Goal: Task Accomplishment & Management: Manage account settings

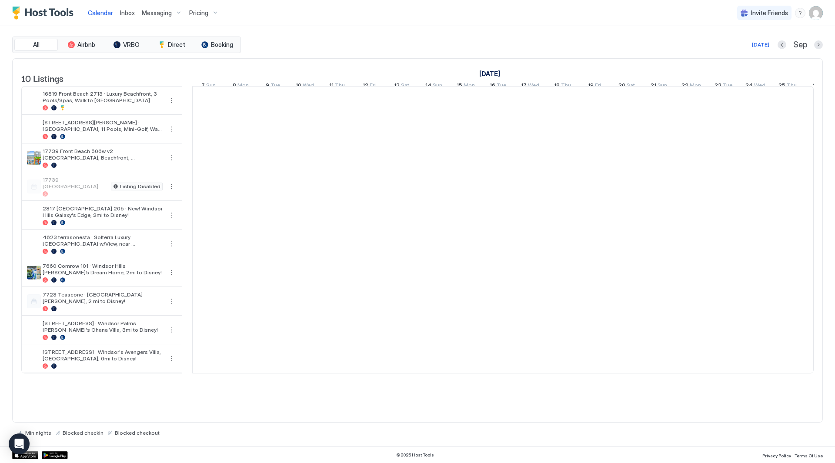
scroll to position [0, 483]
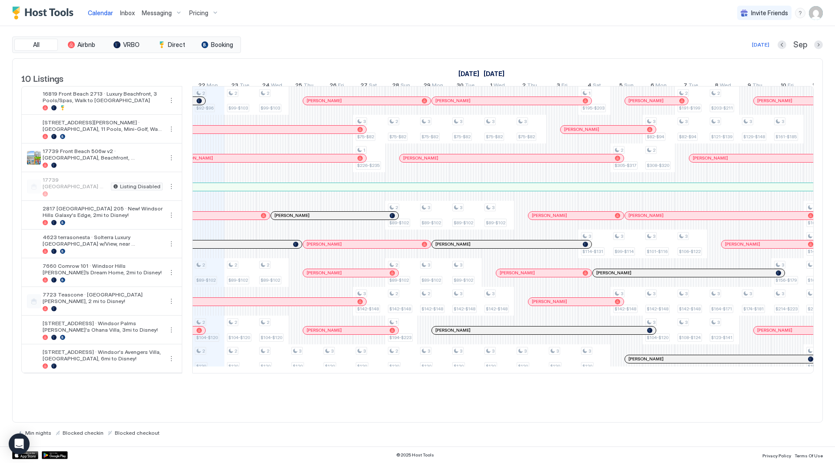
click at [210, 12] on div "Pricing" at bounding box center [204, 13] width 37 height 15
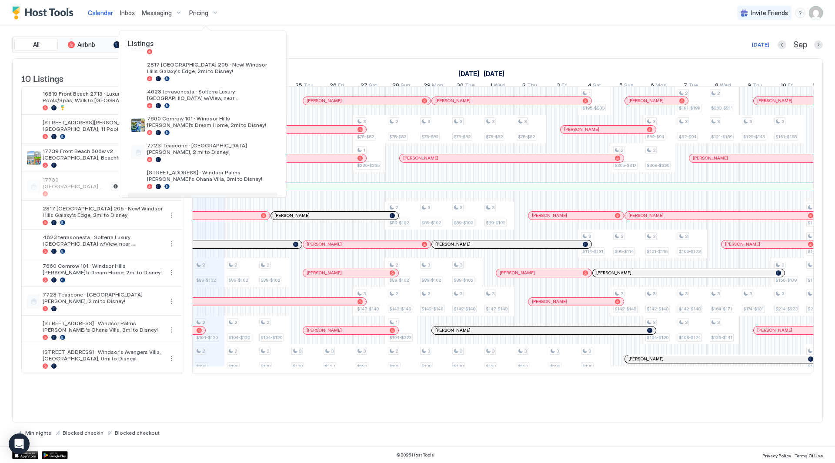
scroll to position [158, 0]
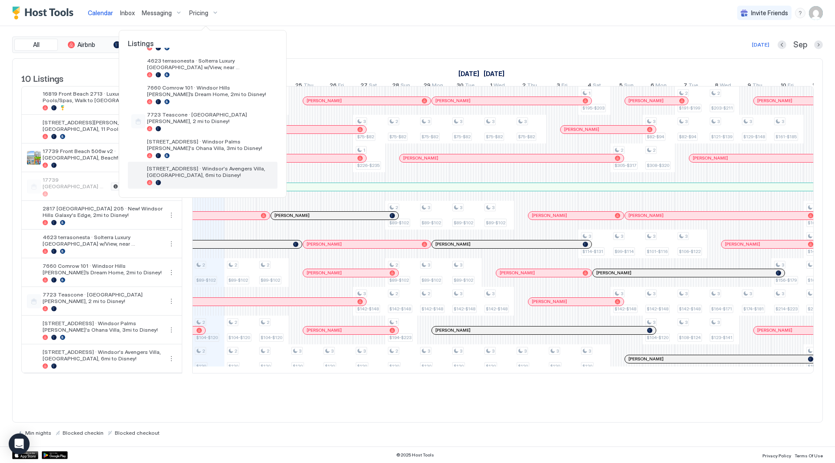
click at [219, 172] on span "[STREET_ADDRESS] · Windsor's Avengers Villa, [GEOGRAPHIC_DATA], 6mi to Disney!" at bounding box center [210, 171] width 127 height 13
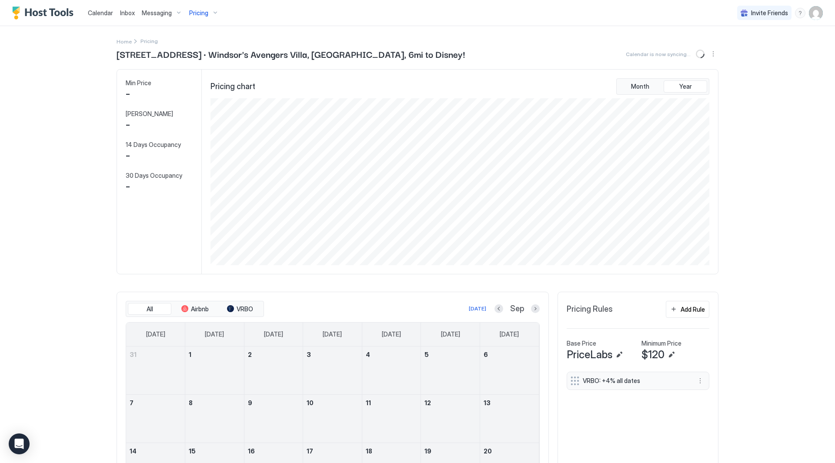
scroll to position [167, 500]
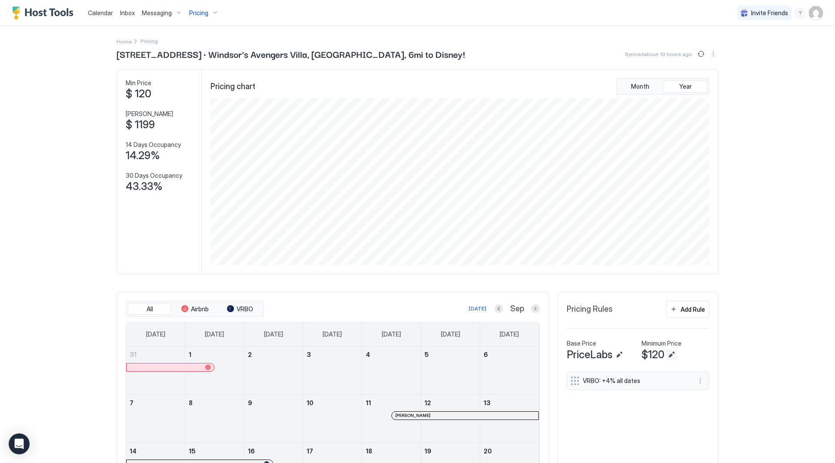
click at [669, 353] on button "Edit" at bounding box center [671, 355] width 10 height 10
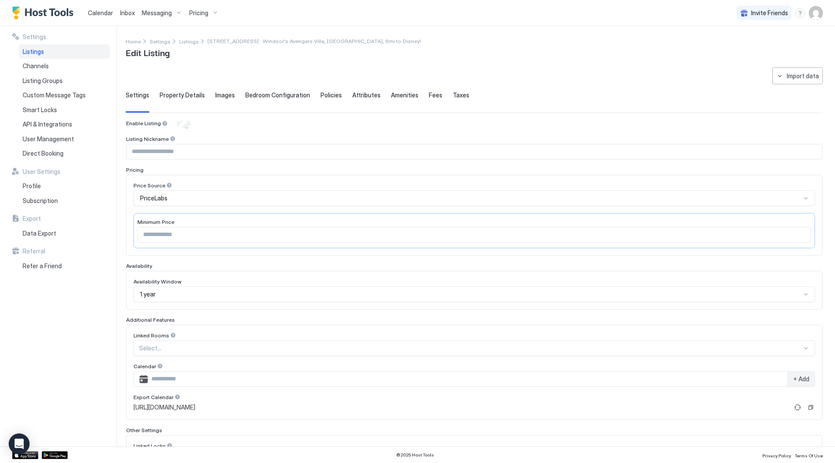
click at [230, 227] on div "***" at bounding box center [473, 235] width 673 height 16
click at [230, 233] on input "***" at bounding box center [474, 234] width 673 height 15
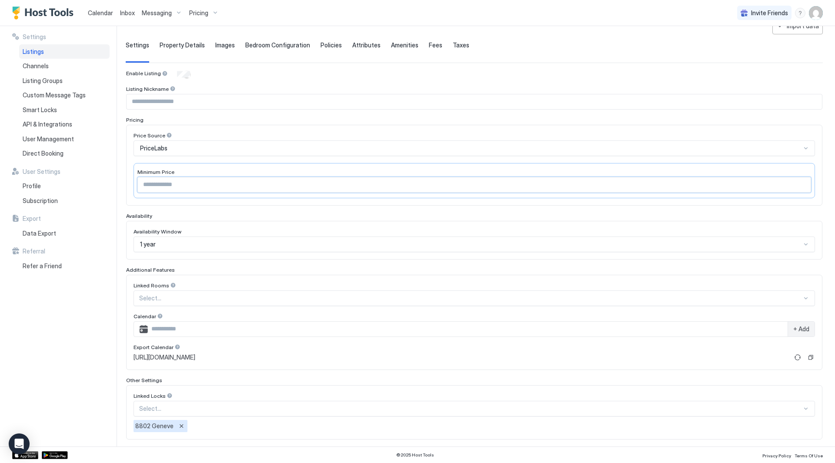
scroll to position [92, 0]
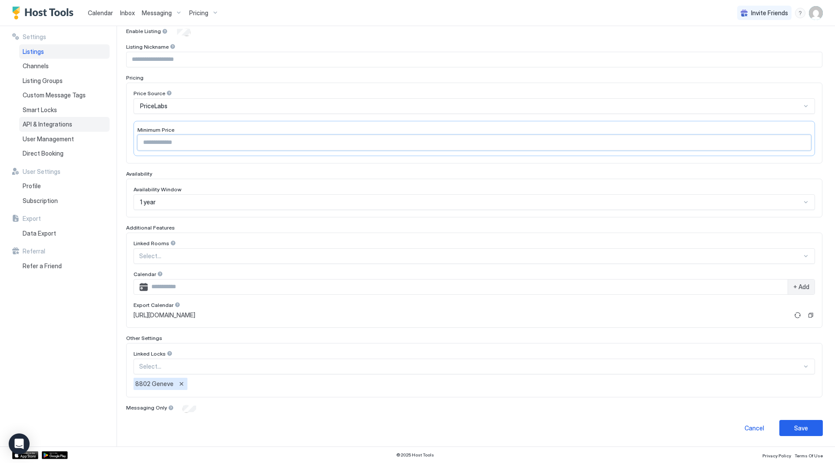
drag, startPoint x: 209, startPoint y: 144, endPoint x: 27, endPoint y: 125, distance: 182.2
click at [27, 126] on div "**********" at bounding box center [417, 236] width 835 height 420
type input "***"
click at [785, 429] on button "Save" at bounding box center [800, 428] width 43 height 16
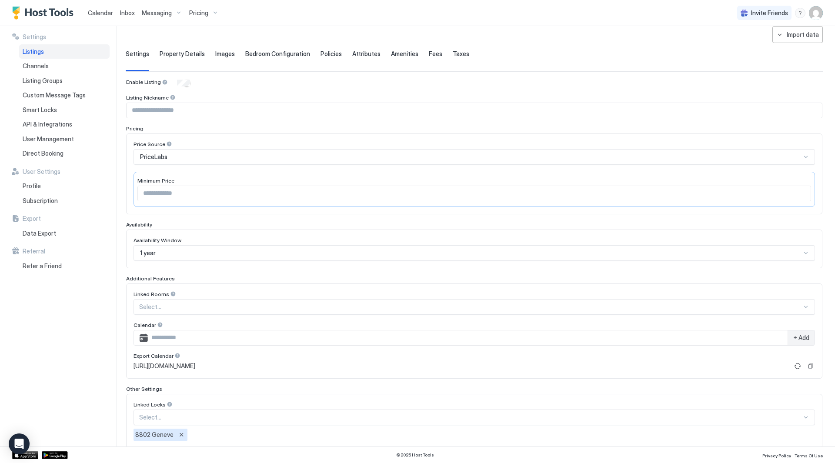
scroll to position [0, 0]
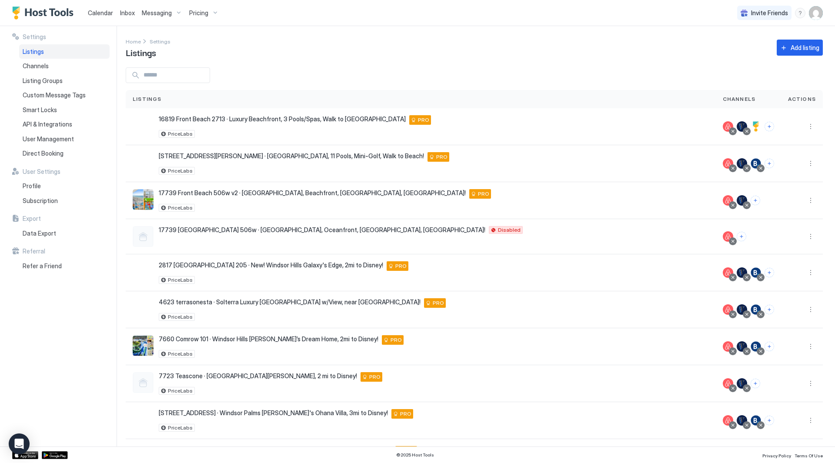
click at [376, 71] on div at bounding box center [474, 75] width 697 height 16
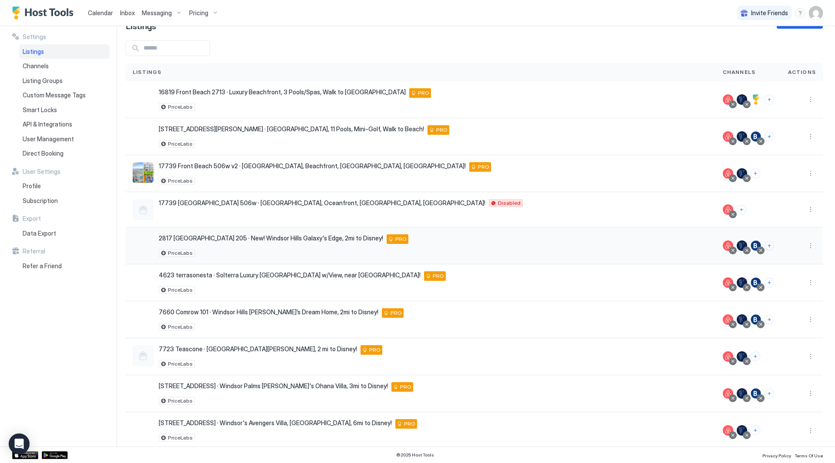
scroll to position [40, 0]
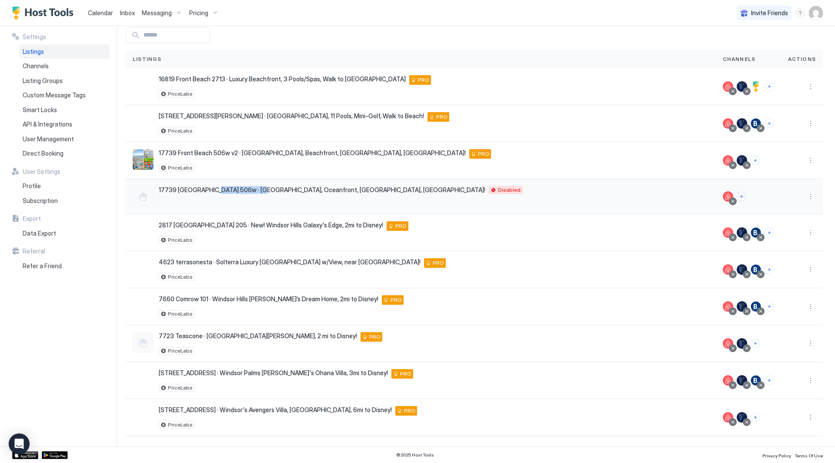
drag, startPoint x: 219, startPoint y: 187, endPoint x: 256, endPoint y: 188, distance: 36.5
click at [255, 188] on span "17739 [GEOGRAPHIC_DATA] 506w · [GEOGRAPHIC_DATA], Oceanfront, [GEOGRAPHIC_DATA]…" at bounding box center [322, 190] width 326 height 8
click at [256, 188] on span "17739 [GEOGRAPHIC_DATA] 506w · [GEOGRAPHIC_DATA], Oceanfront, [GEOGRAPHIC_DATA]…" at bounding box center [322, 190] width 326 height 8
drag, startPoint x: 208, startPoint y: 187, endPoint x: 266, endPoint y: 189, distance: 57.9
click at [266, 189] on span "17739 [GEOGRAPHIC_DATA] 506w · [GEOGRAPHIC_DATA], Oceanfront, [GEOGRAPHIC_DATA]…" at bounding box center [322, 190] width 326 height 8
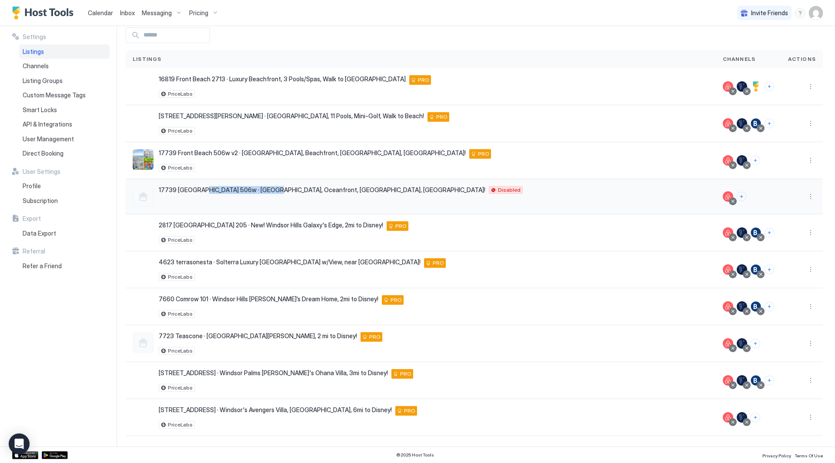
click at [266, 189] on span "17739 [GEOGRAPHIC_DATA] 506w · [GEOGRAPHIC_DATA], Oceanfront, [GEOGRAPHIC_DATA]…" at bounding box center [322, 190] width 326 height 8
click at [805, 199] on button "More options" at bounding box center [810, 196] width 10 height 10
click at [806, 197] on div at bounding box center [417, 231] width 835 height 463
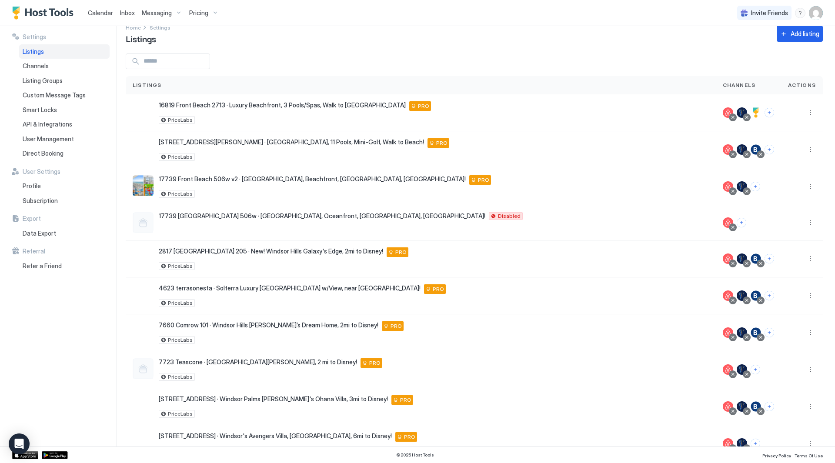
scroll to position [0, 0]
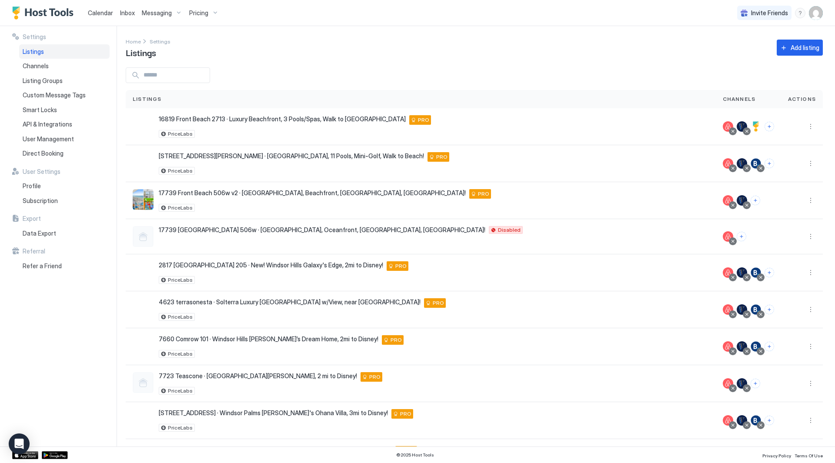
click at [97, 16] on span "Calendar" at bounding box center [100, 12] width 25 height 7
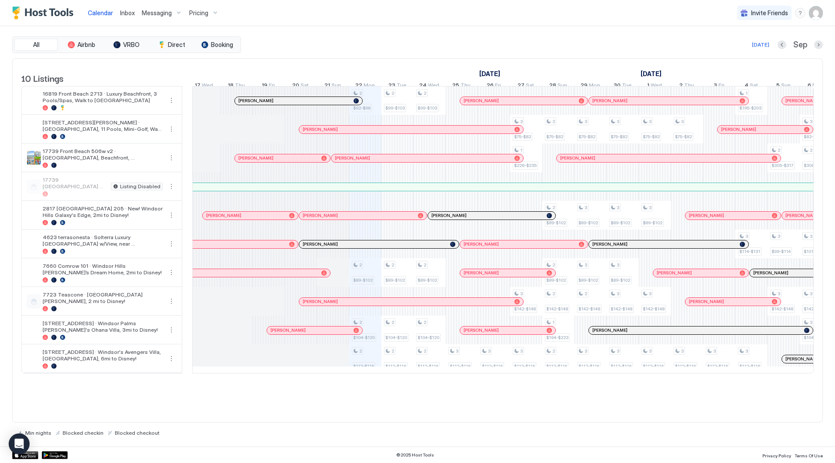
scroll to position [0, 323]
